Goal: Transaction & Acquisition: Book appointment/travel/reservation

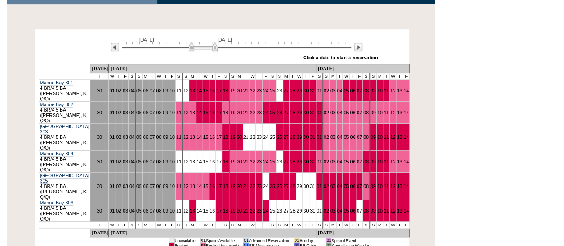
scroll to position [182, 0]
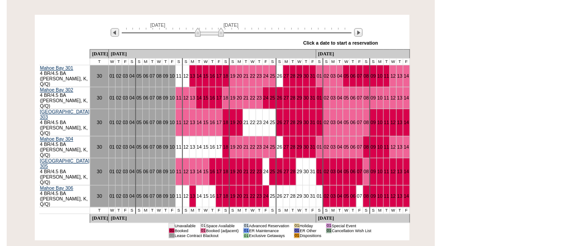
drag, startPoint x: 198, startPoint y: 24, endPoint x: 205, endPoint y: 24, distance: 7.1
click at [205, 28] on img at bounding box center [209, 32] width 29 height 9
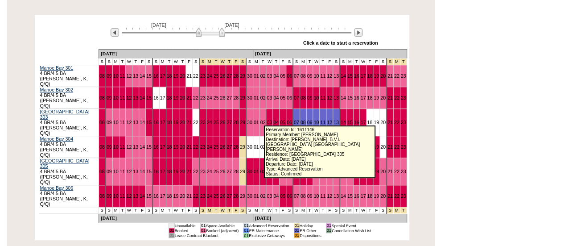
click at [280, 168] on link "05" at bounding box center [282, 170] width 5 height 5
